Goal: Information Seeking & Learning: Understand process/instructions

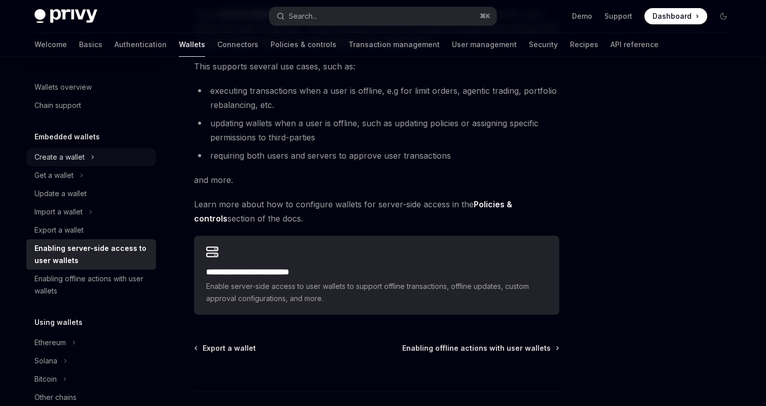
click at [102, 160] on button "Create a wallet" at bounding box center [91, 157] width 130 height 18
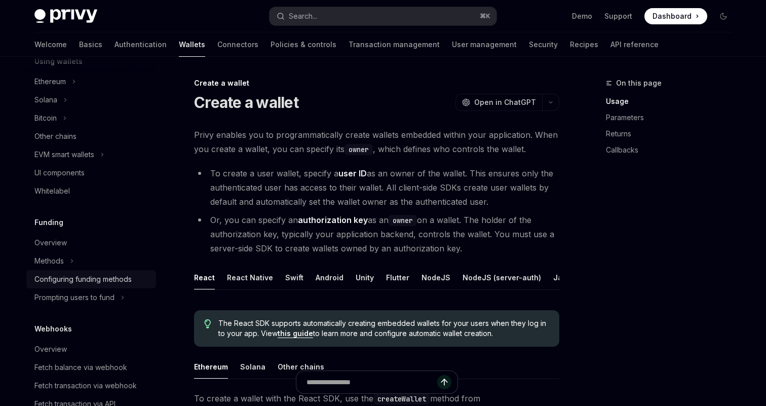
scroll to position [281, 0]
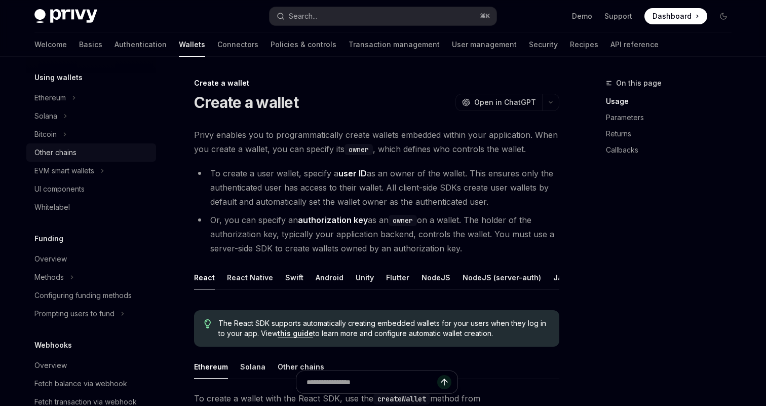
click at [95, 161] on link "Other chains" at bounding box center [91, 152] width 130 height 18
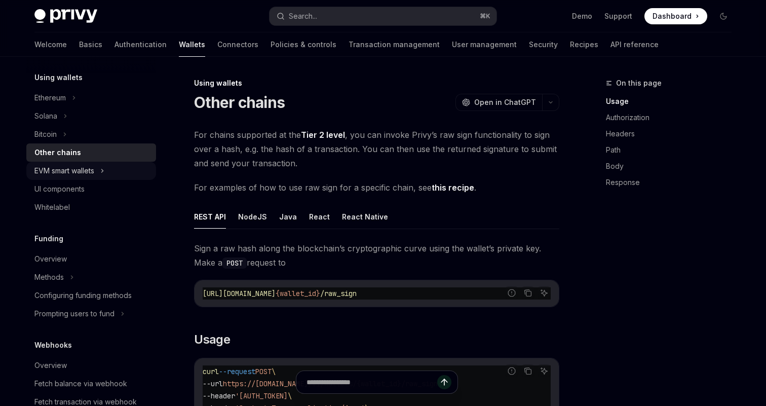
click at [94, 171] on div "EVM smart wallets" at bounding box center [64, 171] width 60 height 12
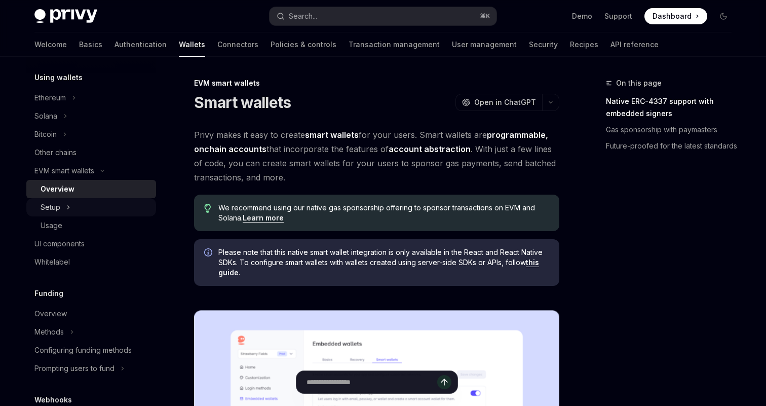
click at [105, 211] on button "Setup" at bounding box center [91, 207] width 130 height 18
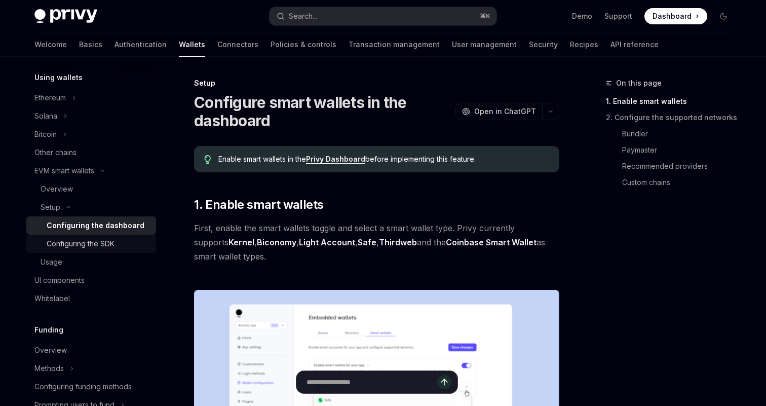
click at [106, 244] on div "Configuring the SDK" at bounding box center [81, 243] width 68 height 12
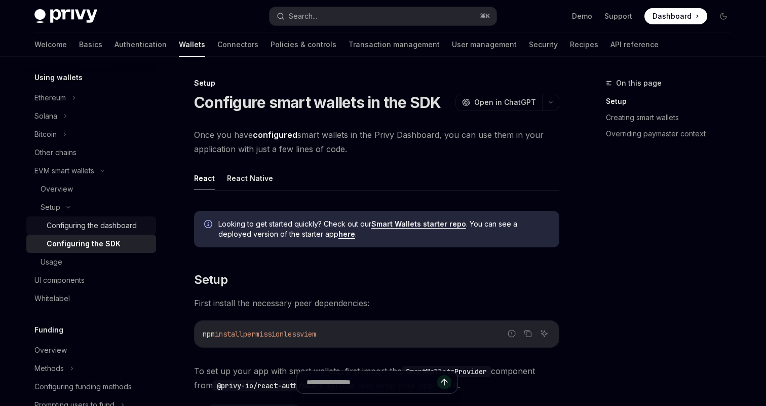
click at [114, 232] on link "Configuring the dashboard" at bounding box center [91, 225] width 130 height 18
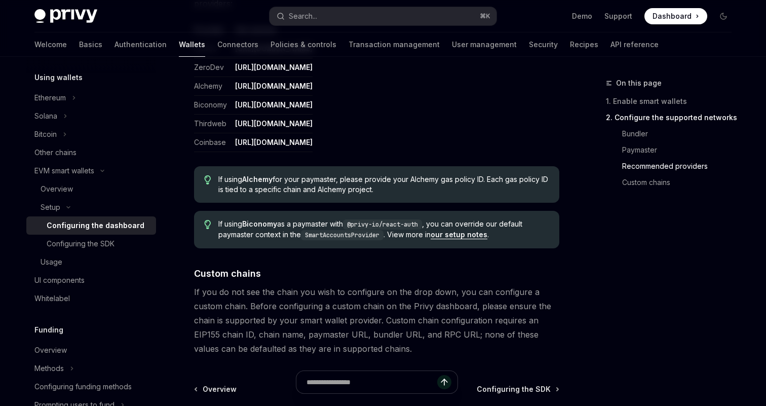
scroll to position [1338, 0]
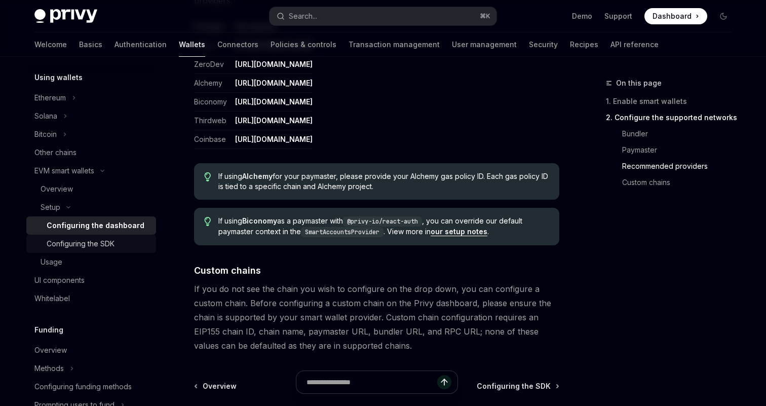
click at [75, 244] on div "Configuring the SDK" at bounding box center [81, 243] width 68 height 12
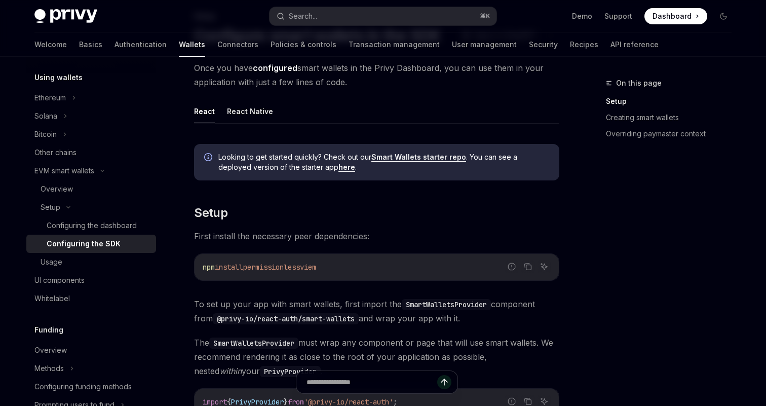
scroll to position [68, 0]
click at [263, 110] on button "React Native" at bounding box center [250, 110] width 46 height 24
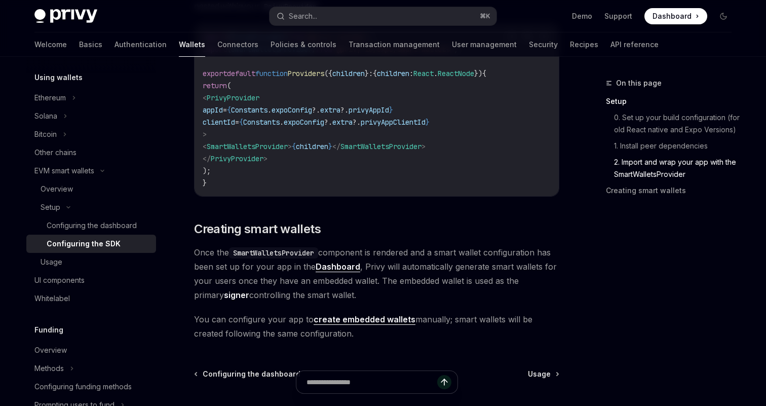
scroll to position [822, 0]
click at [336, 325] on link "create embedded wallets" at bounding box center [364, 319] width 102 height 11
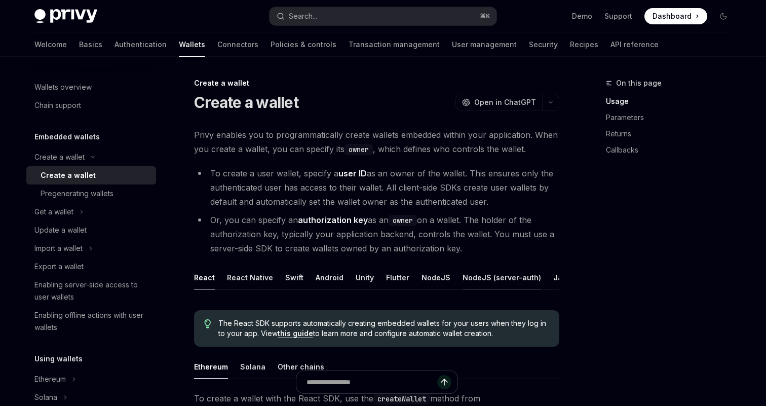
click at [467, 273] on button "NodeJS (server-auth)" at bounding box center [501, 277] width 78 height 24
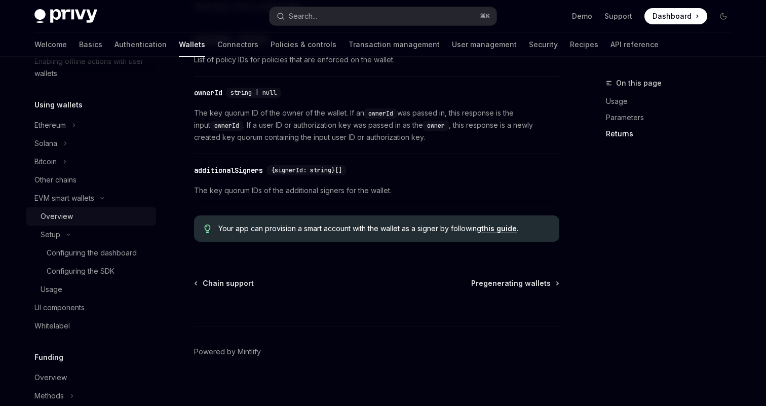
scroll to position [258, 0]
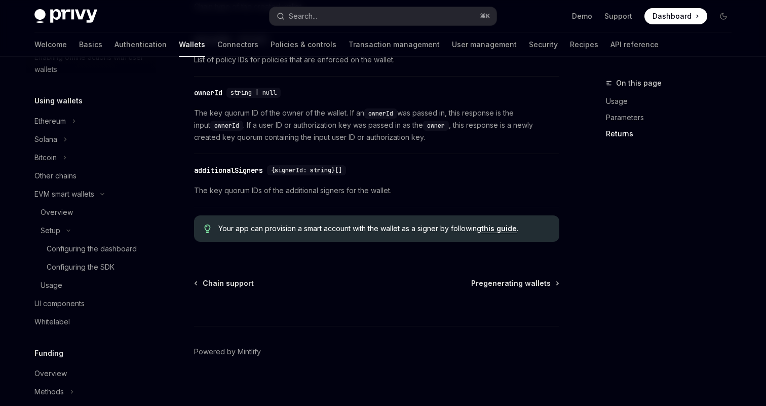
click at [80, 108] on div "Using wallets Ethereum Solana Bitcoin Other chains EVM smart wallets Overview S…" at bounding box center [91, 213] width 130 height 236
click at [82, 121] on button "Ethereum" at bounding box center [91, 121] width 130 height 18
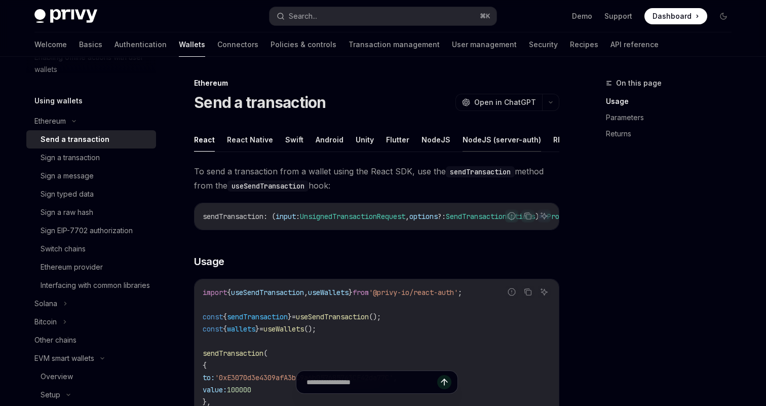
click at [500, 146] on button "NodeJS (server-auth)" at bounding box center [501, 140] width 78 height 24
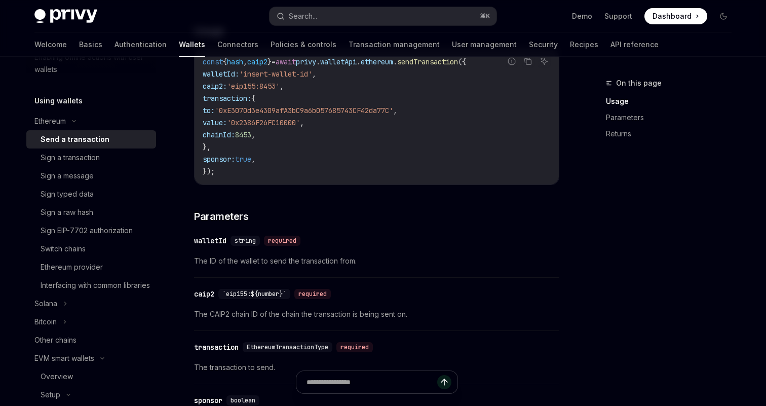
scroll to position [332, 0]
click at [99, 156] on div "Sign a transaction" at bounding box center [70, 157] width 59 height 12
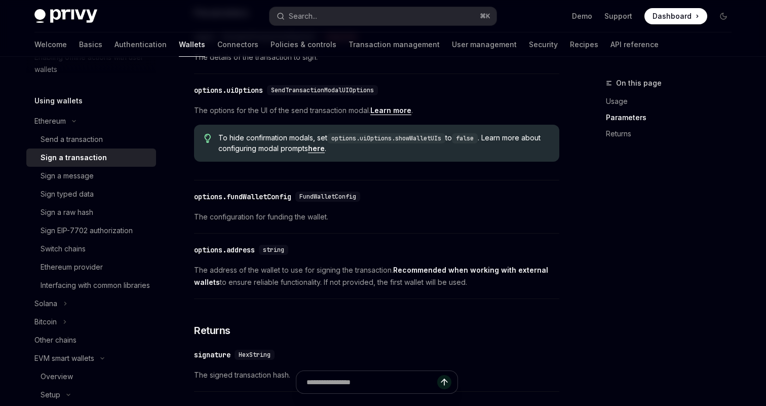
scroll to position [519, 0]
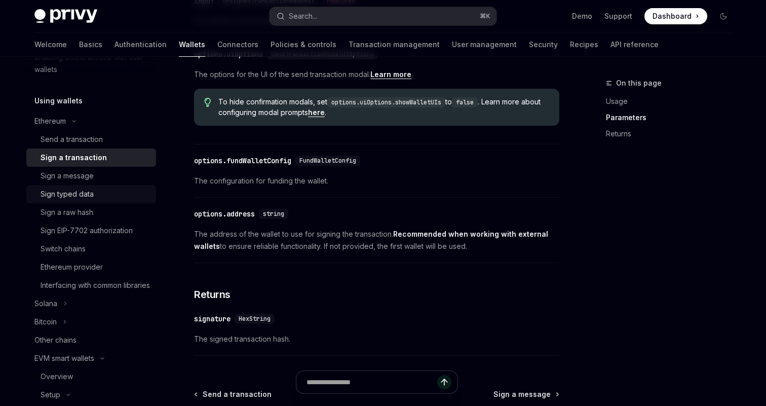
click at [108, 193] on div "Sign typed data" at bounding box center [95, 194] width 109 height 12
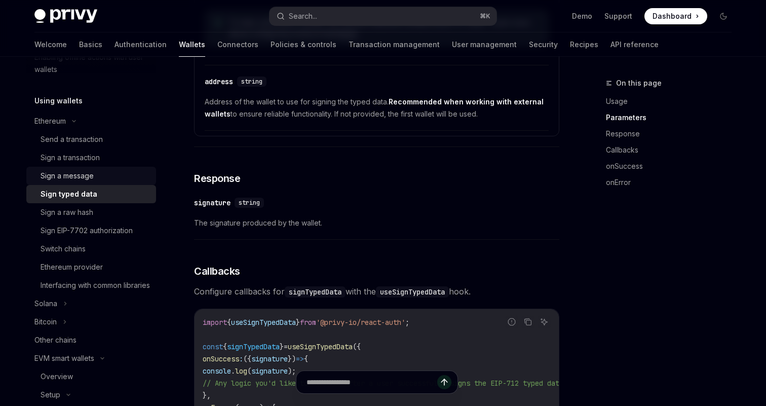
scroll to position [257, 0]
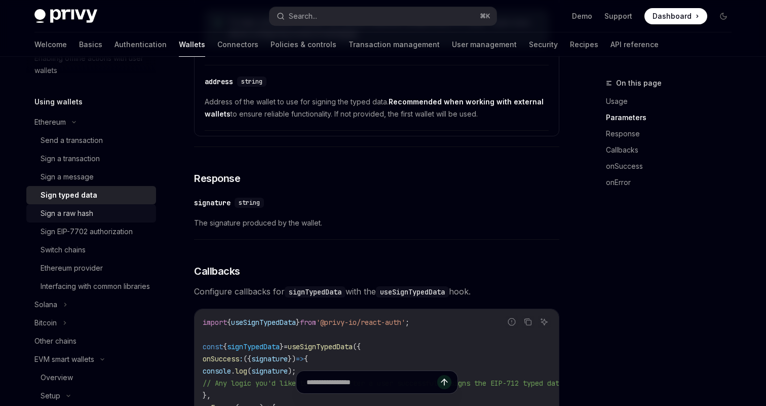
click at [110, 219] on div "Sign a raw hash" at bounding box center [95, 213] width 109 height 12
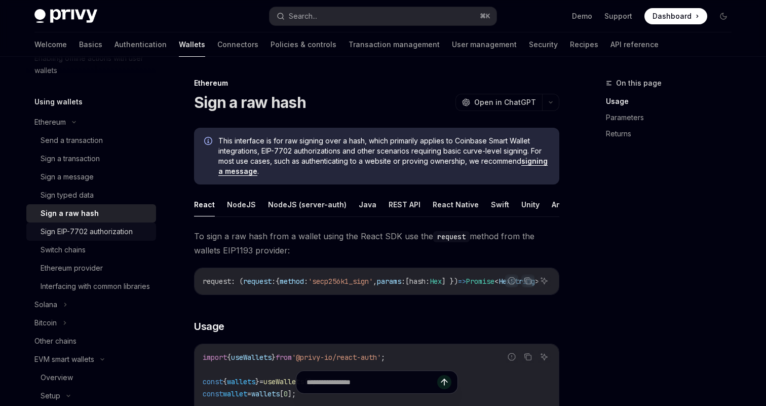
click at [108, 234] on div "Sign EIP-7702 authorization" at bounding box center [87, 231] width 92 height 12
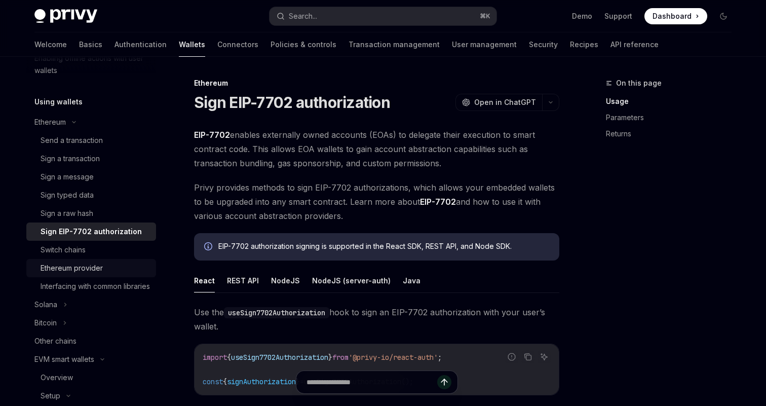
click at [114, 265] on div "Ethereum provider" at bounding box center [95, 268] width 109 height 12
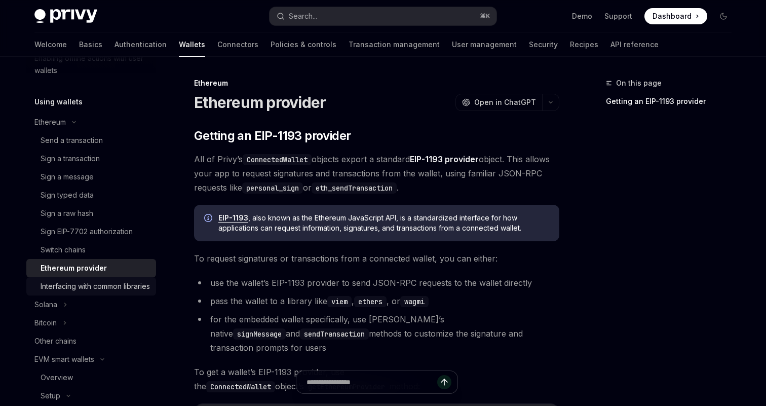
click at [113, 284] on div "Interfacing with common libraries" at bounding box center [95, 286] width 109 height 12
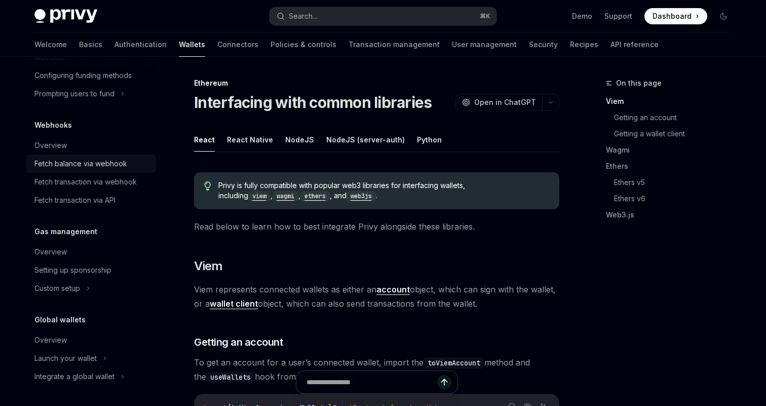
scroll to position [768, 0]
click at [103, 279] on button "Custom setup" at bounding box center [91, 288] width 130 height 18
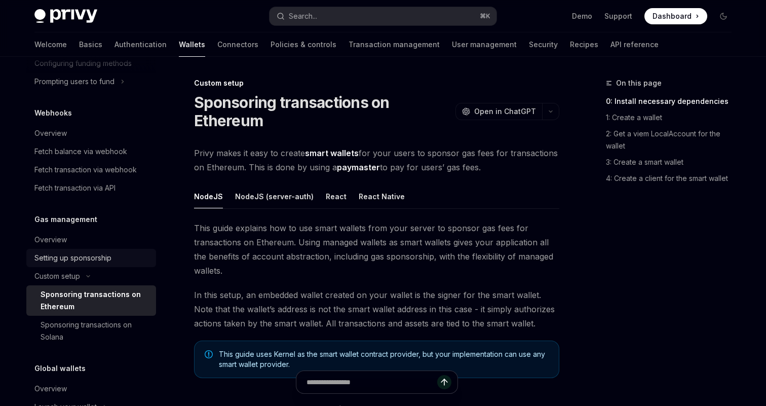
click at [104, 264] on div "Setting up sponsorship" at bounding box center [72, 258] width 77 height 12
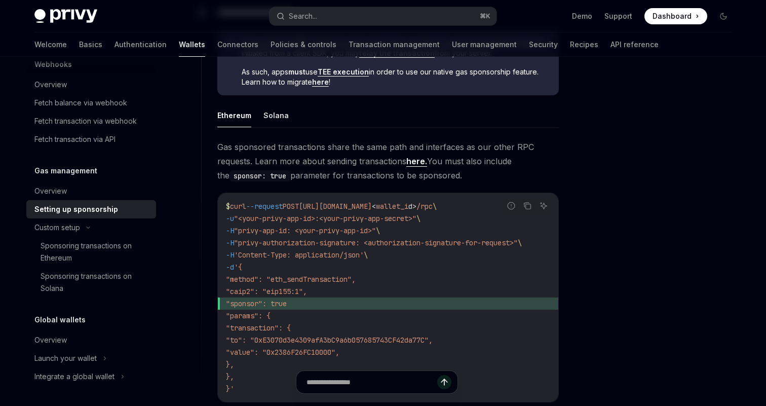
scroll to position [610, 0]
drag, startPoint x: 251, startPoint y: 299, endPoint x: 380, endPoint y: 308, distance: 129.4
click at [380, 308] on span ""sponsor": true" at bounding box center [388, 302] width 324 height 12
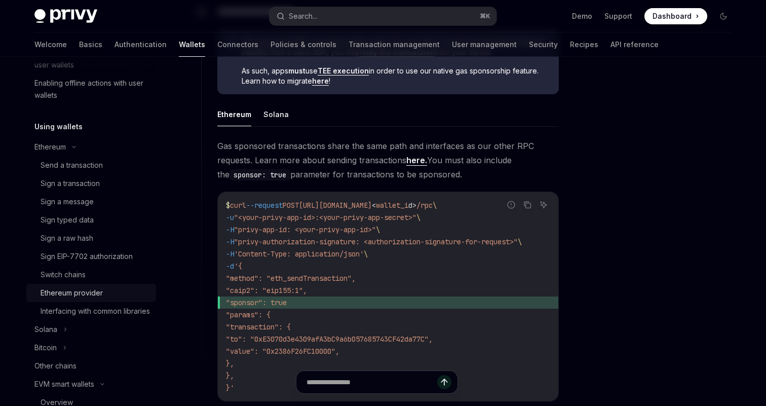
scroll to position [229, 0]
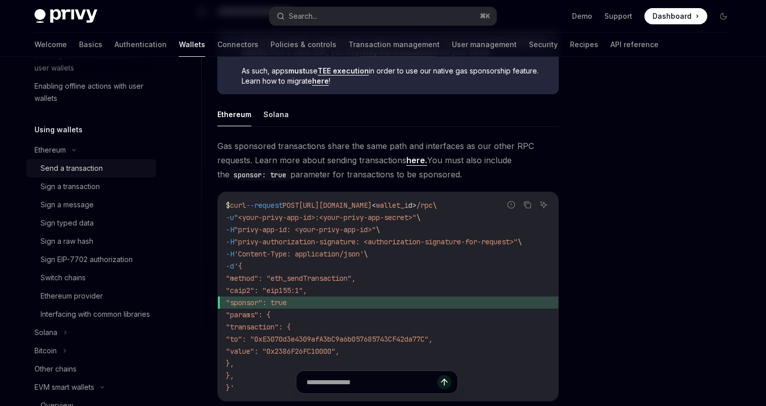
click at [106, 166] on div "Send a transaction" at bounding box center [95, 168] width 109 height 12
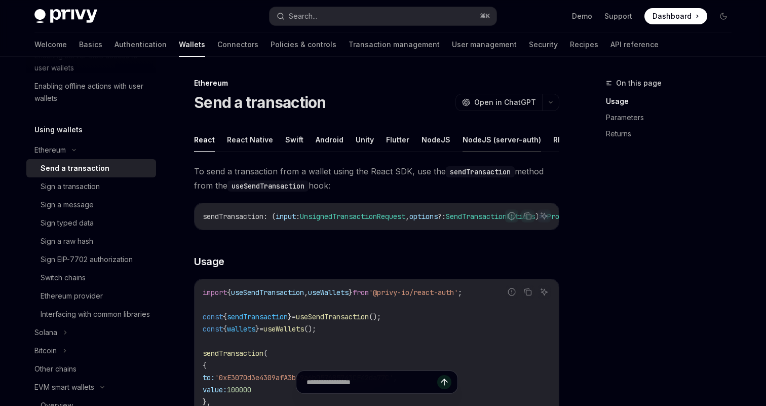
click at [496, 143] on button "NodeJS (server-auth)" at bounding box center [501, 140] width 78 height 24
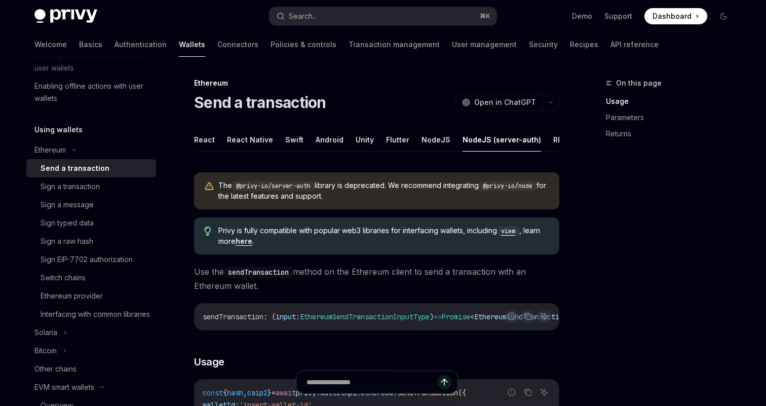
click at [516, 232] on code "viem" at bounding box center [508, 231] width 22 height 10
click at [61, 148] on div "Ethereum" at bounding box center [49, 150] width 31 height 12
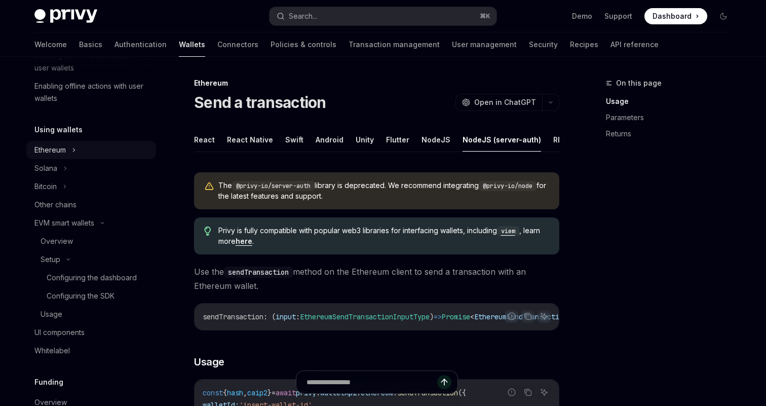
click at [54, 149] on div "Ethereum" at bounding box center [49, 150] width 31 height 12
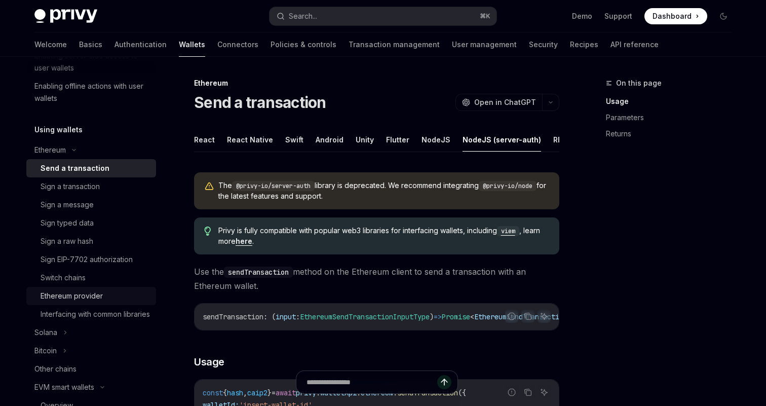
click at [74, 295] on div "Ethereum provider" at bounding box center [72, 296] width 62 height 12
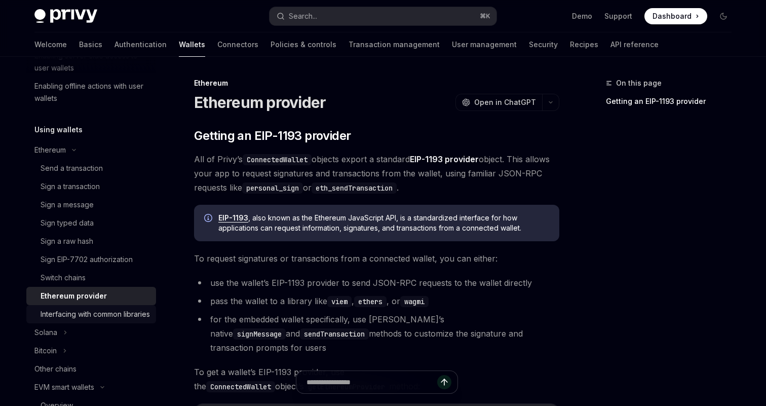
click at [81, 315] on div "Interfacing with common libraries" at bounding box center [95, 314] width 109 height 12
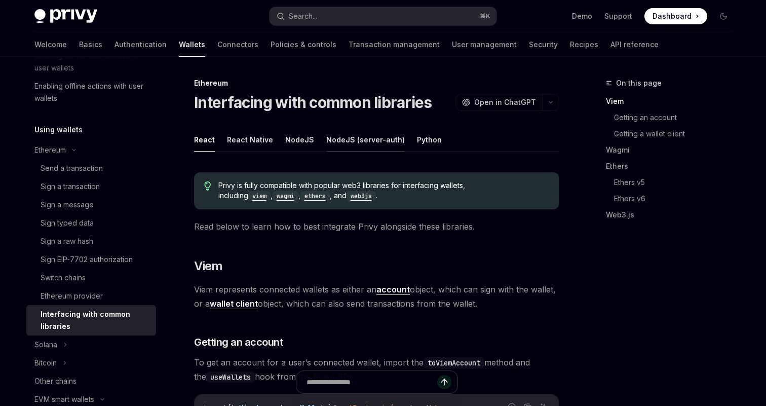
click at [361, 142] on button "NodeJS (server-auth)" at bounding box center [365, 140] width 78 height 24
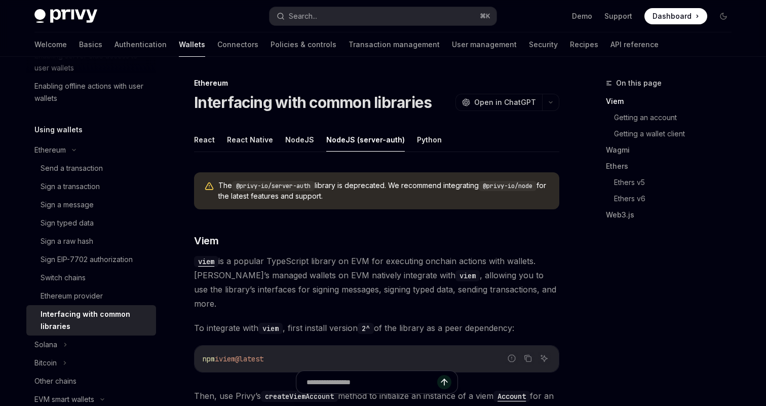
type textarea "*"
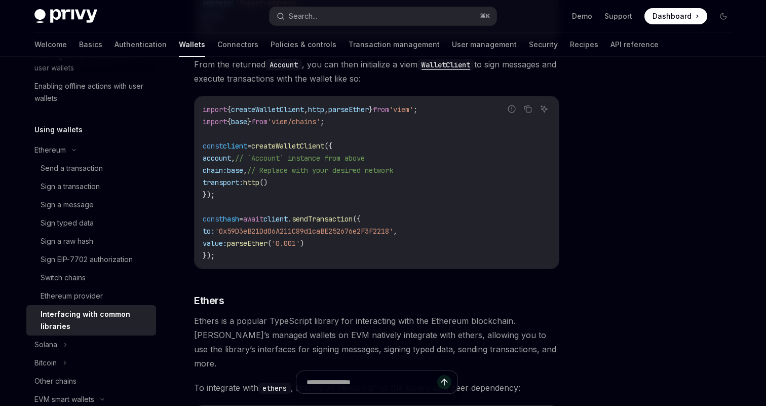
scroll to position [620, 0]
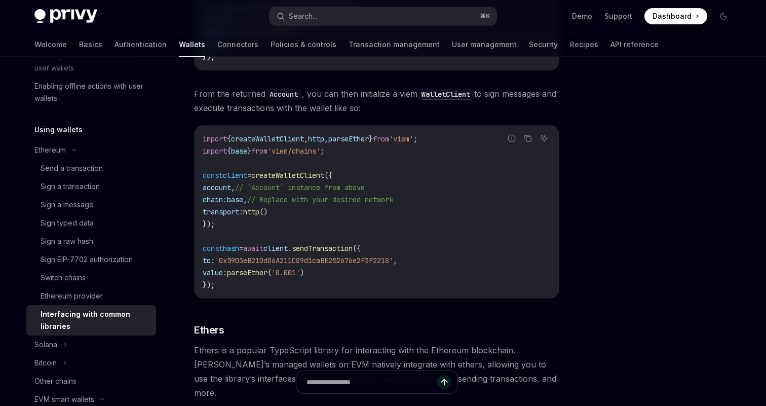
click at [331, 244] on span "sendTransaction" at bounding box center [322, 248] width 61 height 9
copy span "client . sendTransaction"
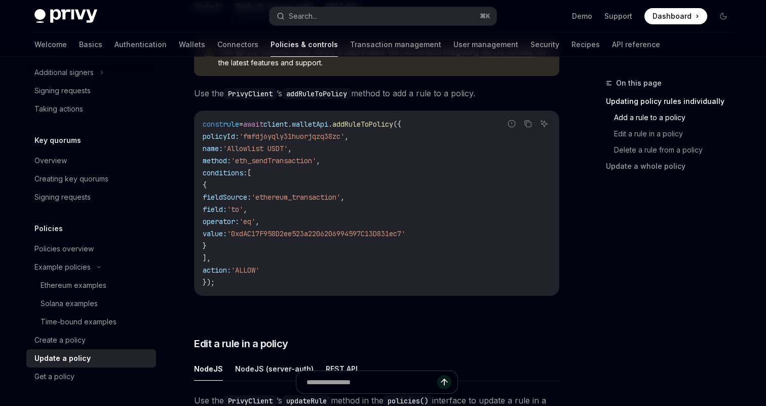
scroll to position [351, 0]
click at [288, 143] on span "'Allowlist USDT'" at bounding box center [255, 147] width 65 height 9
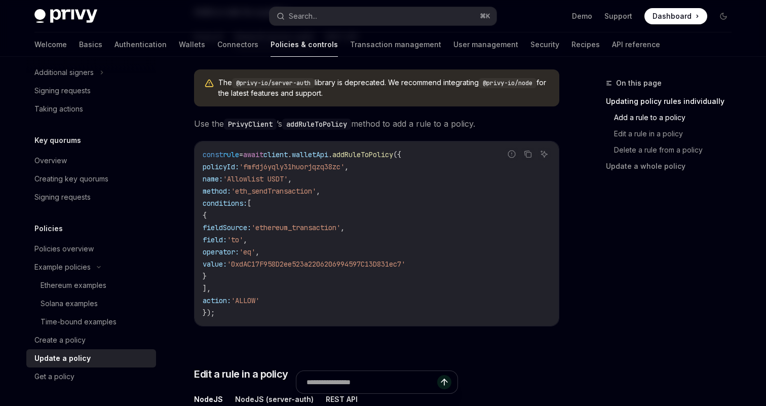
scroll to position [314, 0]
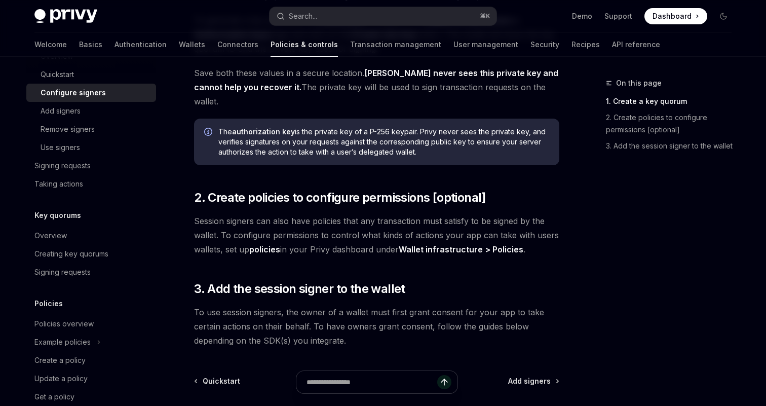
scroll to position [251, 0]
